Goal: Transaction & Acquisition: Book appointment/travel/reservation

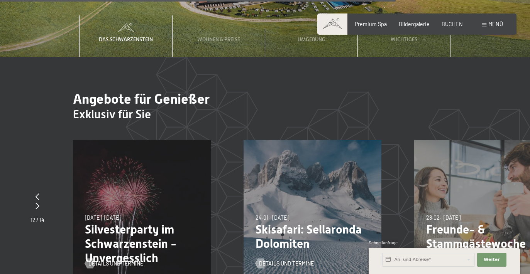
scroll to position [2309, 0]
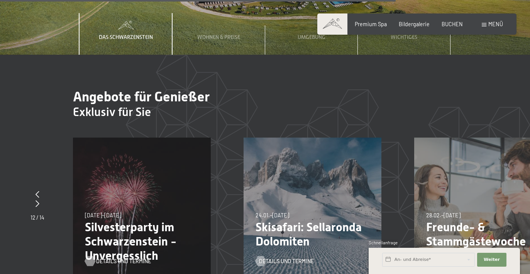
click at [130, 258] on span "Details und Termine" at bounding box center [123, 262] width 55 height 8
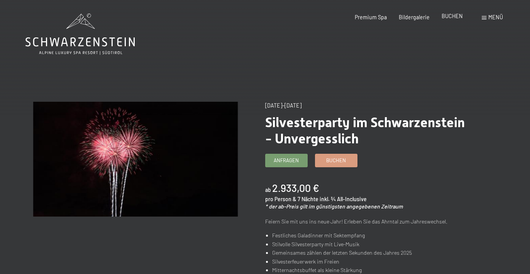
click at [449, 14] on span "BUCHEN" at bounding box center [451, 16] width 21 height 7
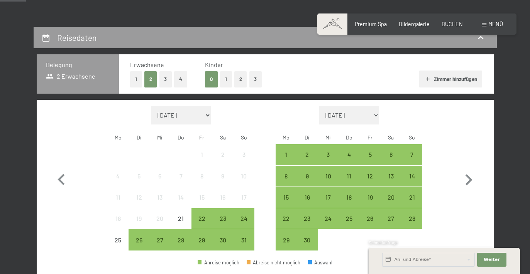
scroll to position [146, 0]
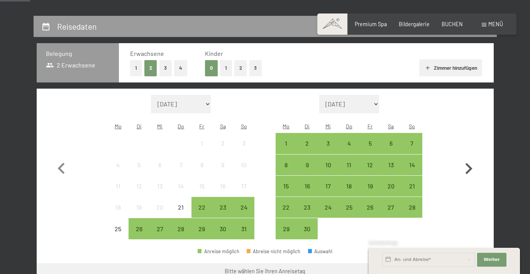
click at [468, 161] on icon "button" at bounding box center [468, 169] width 22 height 22
select select "[DATE]"
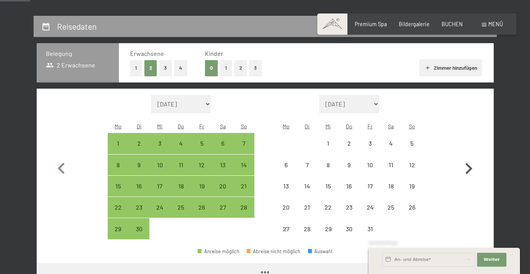
click at [468, 161] on icon "button" at bounding box center [468, 169] width 22 height 22
select select "[DATE]"
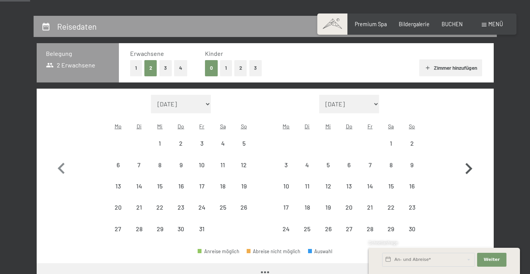
click at [468, 161] on icon "button" at bounding box center [468, 169] width 22 height 22
select select "[DATE]"
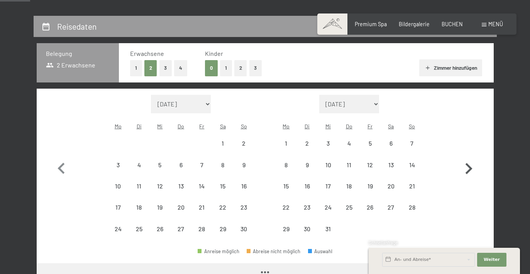
select select "[DATE]"
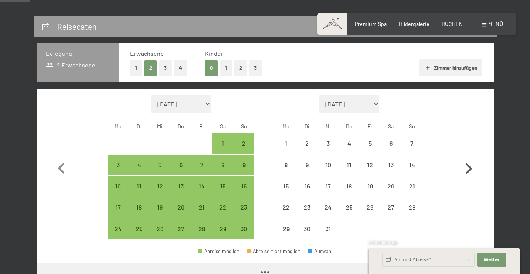
select select "[DATE]"
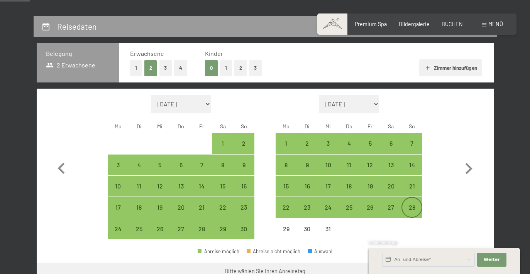
click at [412, 204] on div "28" at bounding box center [411, 213] width 19 height 19
select select "[DATE]"
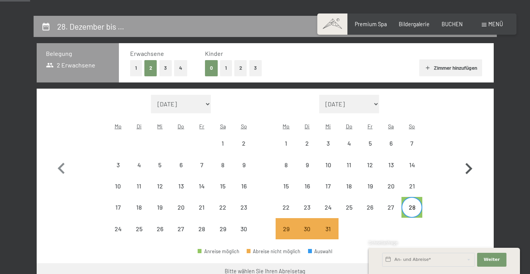
click at [473, 160] on icon "button" at bounding box center [468, 169] width 22 height 22
select select "[DATE]"
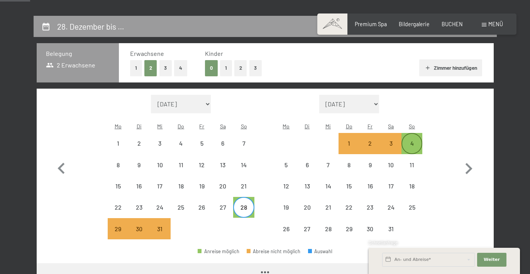
select select "[DATE]"
click at [414, 140] on div "4" at bounding box center [411, 149] width 19 height 19
select select "[DATE]"
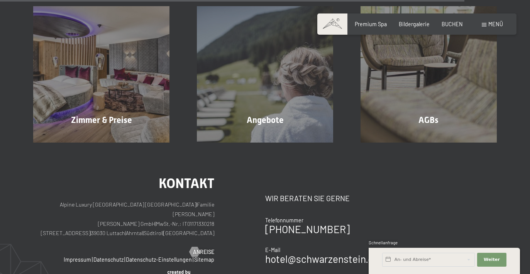
scroll to position [1062, 0]
